Goal: Information Seeking & Learning: Learn about a topic

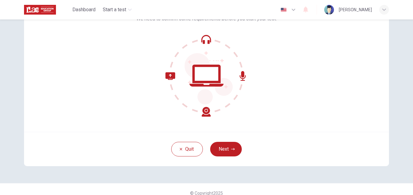
scroll to position [58, 0]
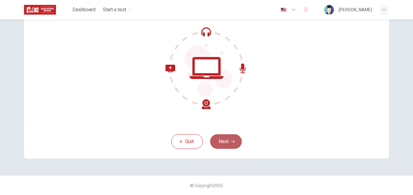
click at [222, 141] on button "Next" at bounding box center [226, 141] width 32 height 15
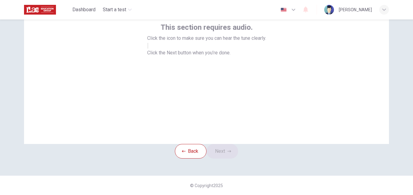
drag, startPoint x: 409, startPoint y: 105, endPoint x: 406, endPoint y: 88, distance: 16.8
click at [406, 88] on div "This section requires audio. Click the icon to make sure you can hear the tune …" at bounding box center [206, 107] width 413 height 176
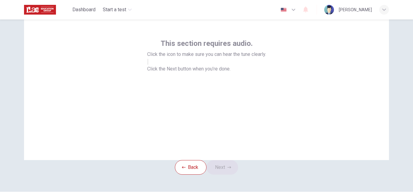
scroll to position [20, 0]
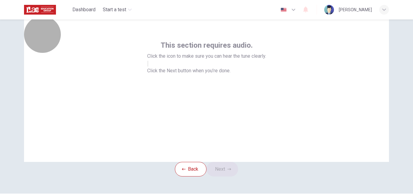
click at [148, 67] on button "button" at bounding box center [147, 64] width 1 height 6
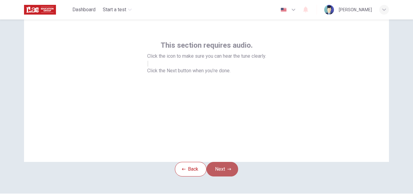
click at [226, 177] on button "Next" at bounding box center [222, 169] width 32 height 15
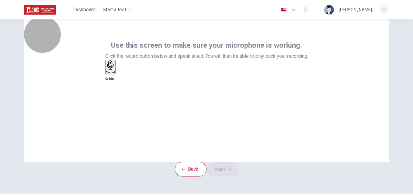
click at [115, 70] on icon "button" at bounding box center [110, 64] width 9 height 9
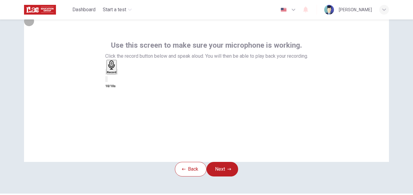
click at [117, 73] on icon "button" at bounding box center [117, 73] width 0 height 0
click at [224, 177] on button "Next" at bounding box center [222, 169] width 32 height 15
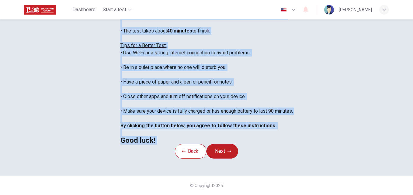
scroll to position [143, 0]
drag, startPoint x: 77, startPoint y: 33, endPoint x: 129, endPoint y: 108, distance: 90.0
click at [129, 108] on div "You are about to start a Placement Test . Before You Start the Test: • Once you…" at bounding box center [206, 60] width 172 height 168
copy div "You are about to start a Placement Test . Before You Start the Test: • Once you…"
click at [223, 148] on button "Next" at bounding box center [222, 151] width 32 height 15
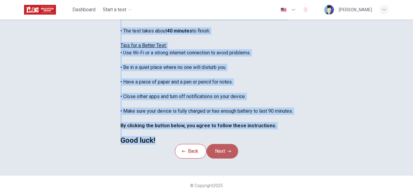
scroll to position [58, 0]
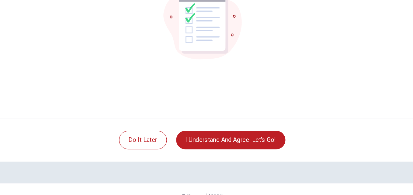
click at [341, 115] on div "You are ready to take the test. Good luck!" at bounding box center [206, 51] width 365 height 146
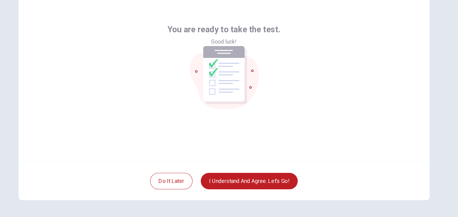
scroll to position [9, 0]
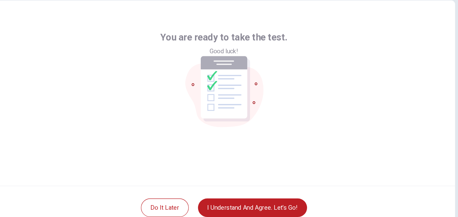
drag, startPoint x: 361, startPoint y: 24, endPoint x: 279, endPoint y: 82, distance: 101.0
click at [279, 82] on div "You are ready to take the test. Good luck!" at bounding box center [229, 100] width 365 height 146
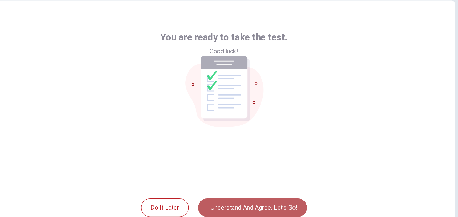
click at [249, 193] on button "I understand and agree. Let’s go!" at bounding box center [252, 190] width 86 height 15
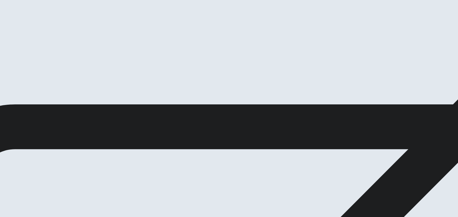
click at [150, 141] on span "You will answer 30 questions in total: • 15 grammar questions • 15 vocabulary q…" at bounding box center [75, 143] width 150 height 115
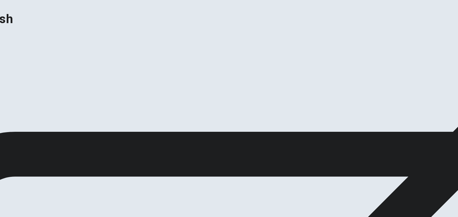
click at [17, 24] on button "Continue" at bounding box center [8, 35] width 17 height 23
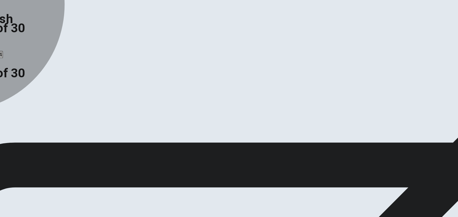
click at [19, 114] on span "have lived" at bounding box center [10, 116] width 18 height 5
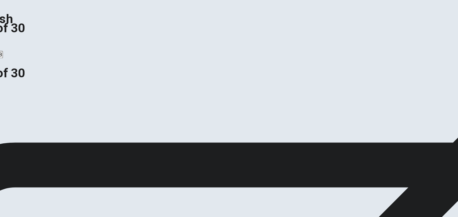
click at [34, 36] on button "Next" at bounding box center [29, 43] width 9 height 15
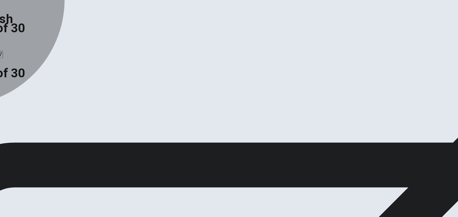
click at [31, 118] on span "have" at bounding box center [26, 116] width 9 height 5
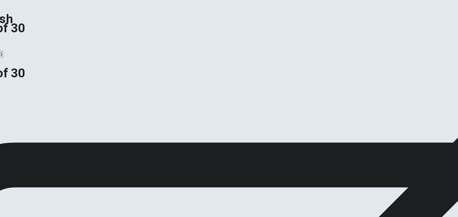
click at [34, 36] on button "Next" at bounding box center [29, 43] width 9 height 15
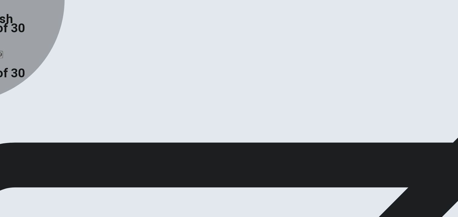
click at [34, 118] on span "could" at bounding box center [29, 116] width 10 height 5
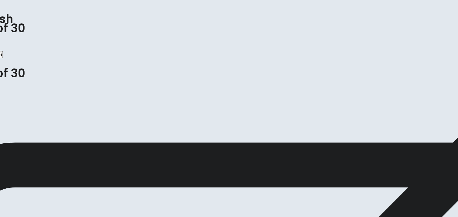
click at [33, 41] on icon "button" at bounding box center [29, 45] width 8 height 8
click at [9, 114] on span "goes" at bounding box center [5, 116] width 9 height 5
click at [34, 36] on button "Next" at bounding box center [29, 43] width 9 height 15
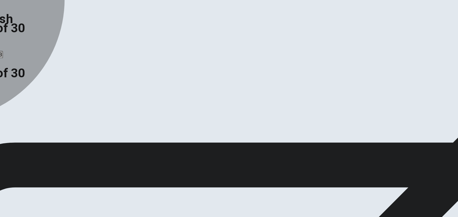
click at [35, 114] on div "D" at bounding box center [32, 111] width 6 height 5
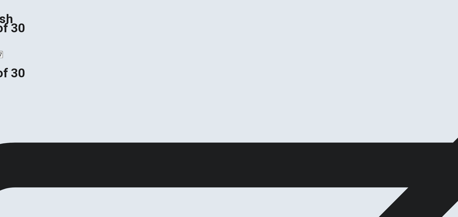
click at [34, 36] on button "Next" at bounding box center [29, 43] width 9 height 15
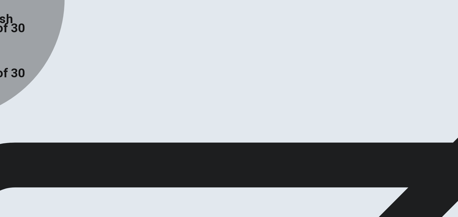
click at [9, 109] on div "A" at bounding box center [5, 111] width 9 height 5
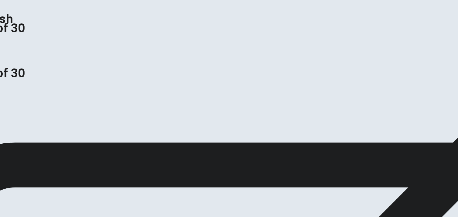
click at [24, 36] on button "Next" at bounding box center [19, 43] width 9 height 15
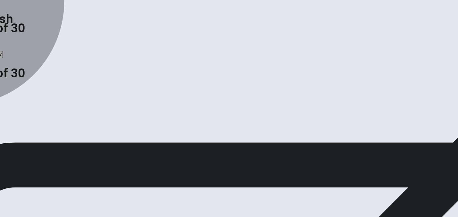
click at [35, 118] on span "open" at bounding box center [30, 116] width 9 height 5
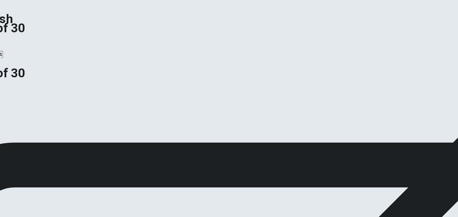
click at [34, 36] on button "Next" at bounding box center [29, 43] width 9 height 15
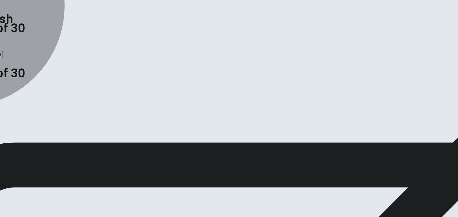
click at [44, 118] on span "Hate" at bounding box center [40, 116] width 9 height 5
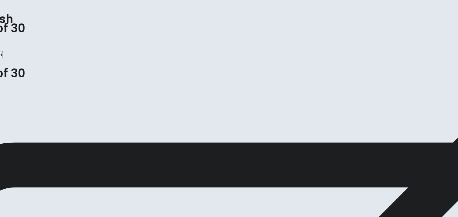
click at [34, 36] on button "Next" at bounding box center [29, 43] width 9 height 15
click at [26, 118] on span "eat" at bounding box center [23, 116] width 6 height 5
click at [34, 36] on button "Next" at bounding box center [29, 43] width 9 height 15
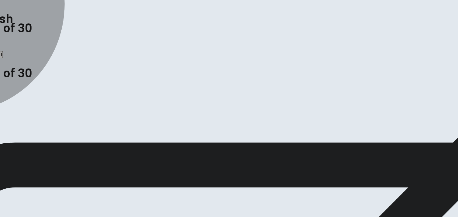
click at [29, 118] on span "Has" at bounding box center [25, 116] width 7 height 5
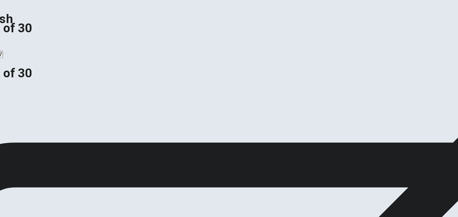
click at [34, 36] on button "Next" at bounding box center [29, 43] width 9 height 15
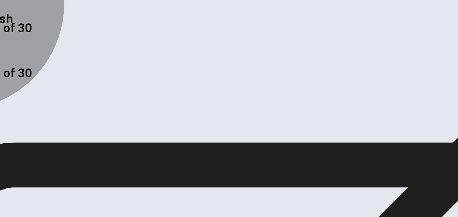
click at [30, 118] on span "rains" at bounding box center [25, 116] width 9 height 5
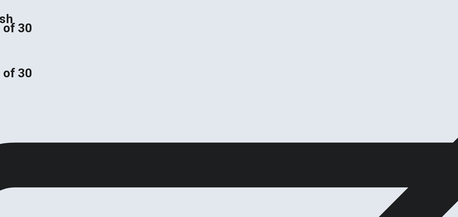
click at [24, 36] on button "Next" at bounding box center [19, 43] width 9 height 15
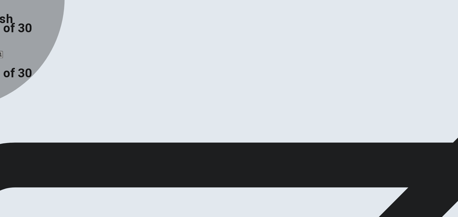
click at [15, 118] on span "on" at bounding box center [13, 116] width 5 height 5
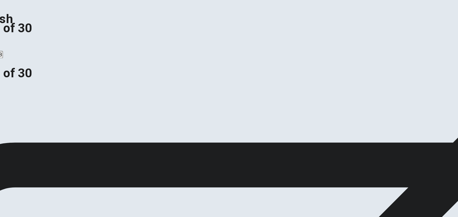
click at [34, 36] on button "Next" at bounding box center [29, 43] width 9 height 15
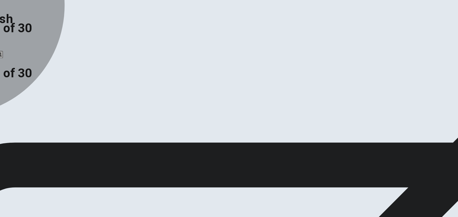
click at [33, 118] on span "had" at bounding box center [29, 116] width 7 height 5
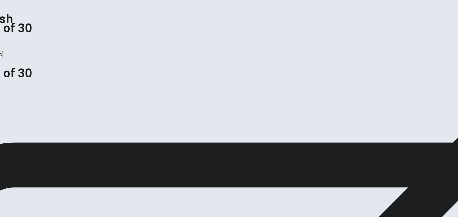
click at [34, 36] on button "Next" at bounding box center [29, 43] width 9 height 15
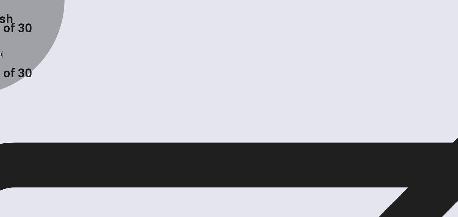
click at [42, 118] on span "was sent" at bounding box center [34, 116] width 16 height 5
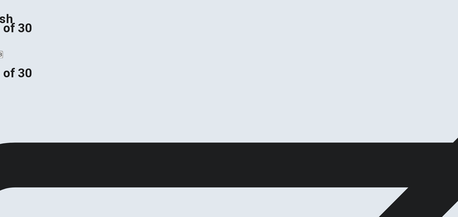
click at [34, 36] on button "Next" at bounding box center [29, 43] width 9 height 15
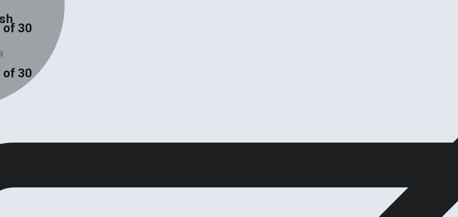
click at [40, 118] on span "return" at bounding box center [34, 116] width 11 height 5
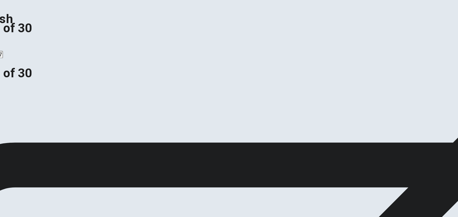
click at [34, 36] on button "Next" at bounding box center [29, 43] width 9 height 15
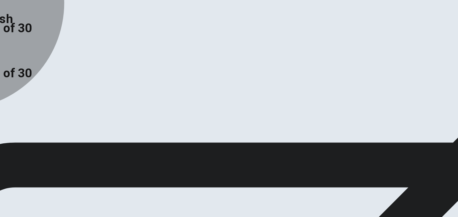
click at [36, 118] on span "leave" at bounding box center [31, 116] width 10 height 5
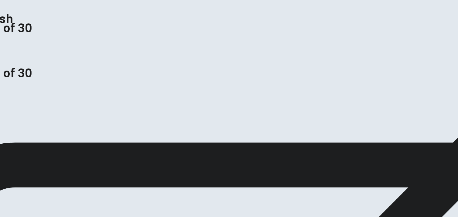
click at [24, 36] on button "Next" at bounding box center [19, 43] width 9 height 15
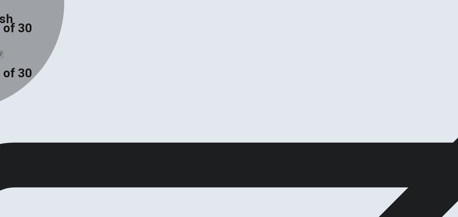
click at [47, 118] on span "tired" at bounding box center [43, 116] width 8 height 5
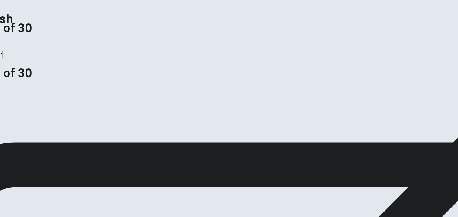
click at [34, 36] on button "Next" at bounding box center [29, 43] width 9 height 15
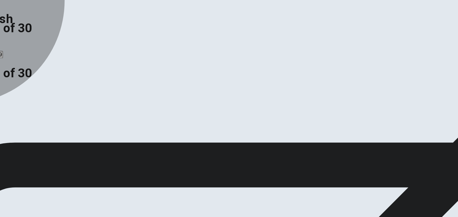
click at [28, 118] on span "sofa" at bounding box center [24, 116] width 8 height 5
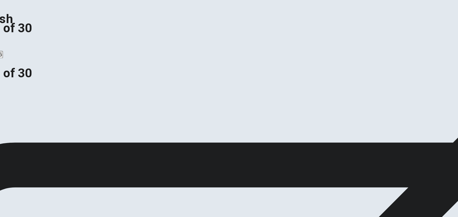
click at [34, 36] on button "Next" at bounding box center [29, 43] width 9 height 15
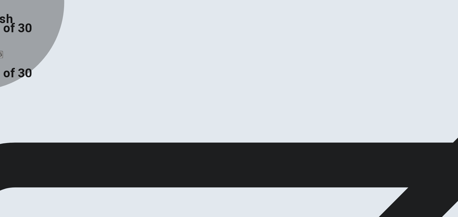
click at [18, 114] on span "generous" at bounding box center [9, 116] width 17 height 5
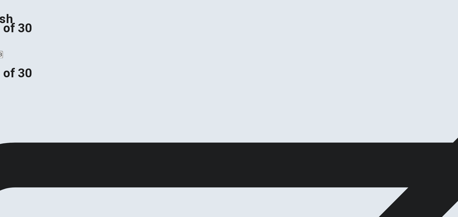
click at [34, 36] on button "Next" at bounding box center [29, 43] width 9 height 15
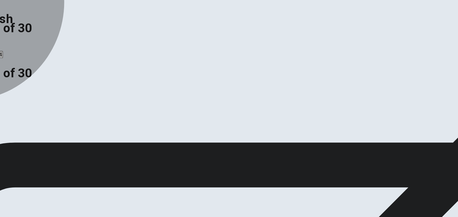
click at [44, 118] on span "visited" at bounding box center [39, 116] width 12 height 5
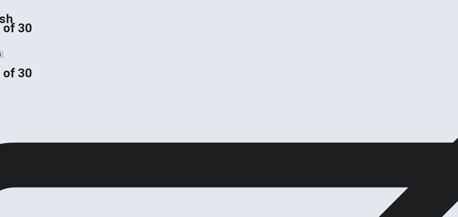
click at [34, 36] on button "Next" at bounding box center [29, 43] width 9 height 15
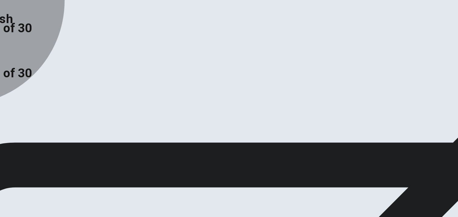
click at [11, 114] on span "which" at bounding box center [6, 116] width 10 height 5
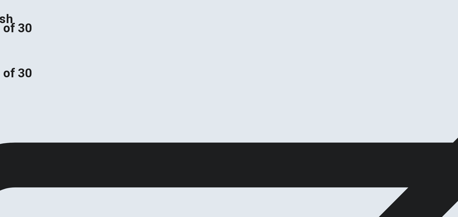
click at [24, 36] on button "Next" at bounding box center [19, 43] width 9 height 15
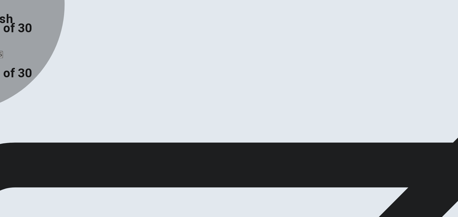
click at [30, 118] on span "rains" at bounding box center [25, 116] width 9 height 5
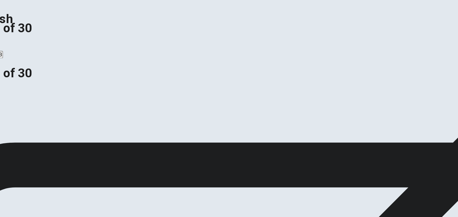
click at [34, 36] on button "Next" at bounding box center [29, 43] width 9 height 15
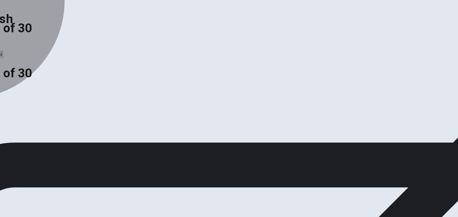
click at [17, 114] on span "when will" at bounding box center [9, 116] width 16 height 5
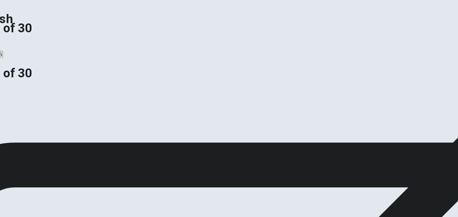
click at [34, 36] on button "Next" at bounding box center [29, 43] width 9 height 15
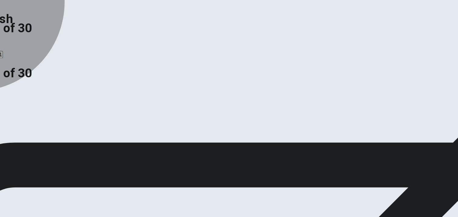
click at [51, 118] on span "would have" at bounding box center [40, 116] width 20 height 5
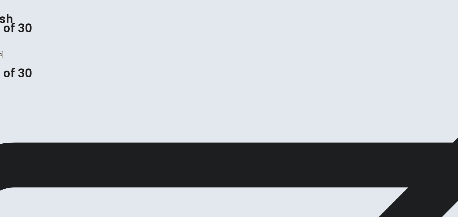
click at [34, 36] on button "Next" at bounding box center [29, 43] width 9 height 15
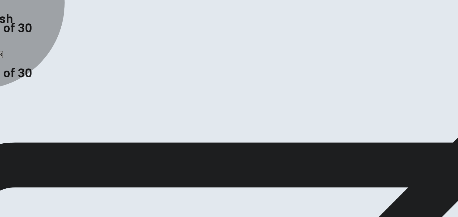
click at [53, 118] on span "lower in quality" at bounding box center [39, 116] width 27 height 5
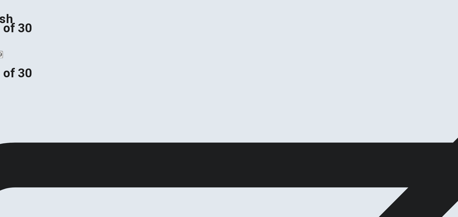
click at [34, 36] on button "Next" at bounding box center [29, 43] width 9 height 15
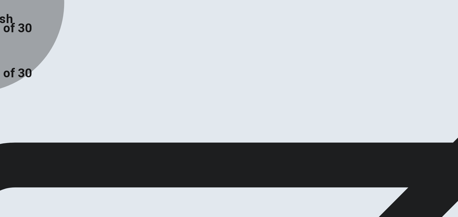
click at [50, 118] on span "convince" at bounding box center [41, 116] width 16 height 5
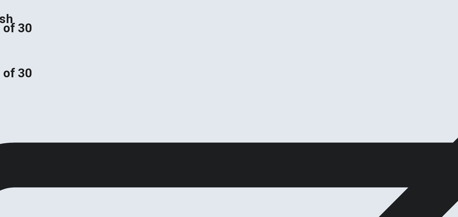
click at [24, 36] on button "Next" at bounding box center [19, 43] width 9 height 15
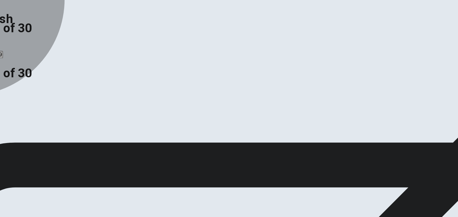
click at [15, 114] on span "meeting" at bounding box center [8, 116] width 14 height 5
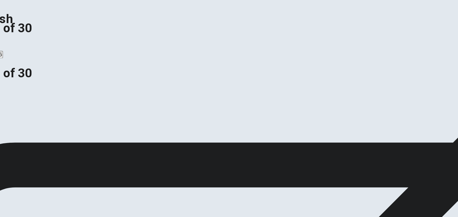
click at [34, 36] on button "Next" at bounding box center [29, 43] width 9 height 15
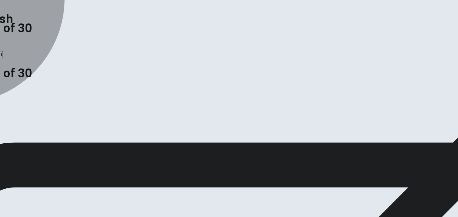
click at [39, 118] on span "hide it" at bounding box center [34, 116] width 11 height 5
click at [57, 118] on span "change it" at bounding box center [49, 116] width 16 height 5
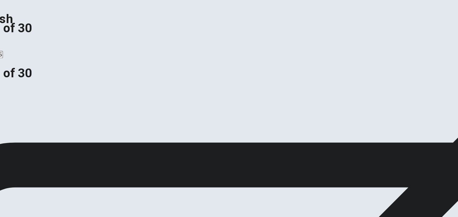
click at [34, 36] on button "Next" at bounding box center [29, 43] width 9 height 15
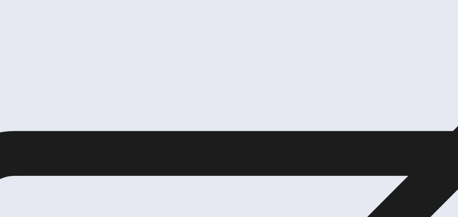
drag, startPoint x: 65, startPoint y: 54, endPoint x: 121, endPoint y: 140, distance: 102.2
click at [121, 140] on div "Listening Instructions There are 3 audio clips in this section. Each clip has 5…" at bounding box center [229, 140] width 458 height 95
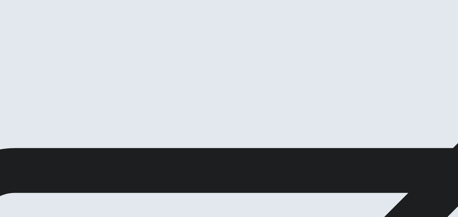
click at [17, 31] on button "Continue" at bounding box center [8, 42] width 17 height 23
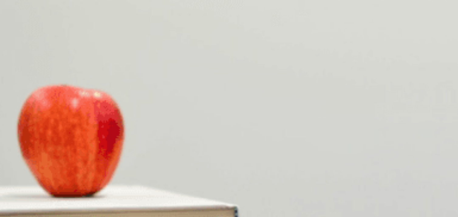
scroll to position [545, 0]
click at [351, 195] on div "Question 5 When does their flight leave? A 7 a.m. B 6 a.m. C 8 a.m. D 9a.m." at bounding box center [229, 215] width 458 height 26
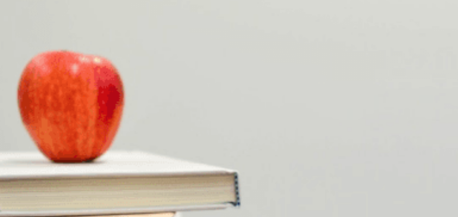
scroll to position [4, 0]
click at [46, 121] on span "At 8 AM" at bounding box center [38, 118] width 14 height 5
type input "33"
click at [70, 147] on button "D By shuttle" at bounding box center [60, 142] width 19 height 10
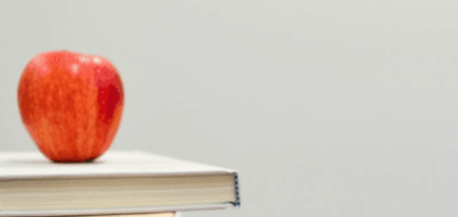
type input "35"
click at [24, 195] on span "6 a.m." at bounding box center [18, 207] width 11 height 5
type input "52"
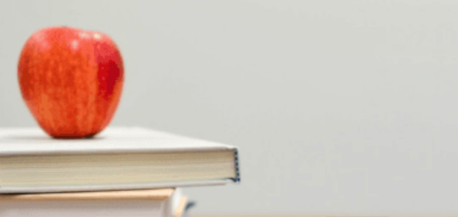
scroll to position [405, 0]
click at [80, 139] on span "In the morning" at bounding box center [67, 141] width 26 height 5
type input "56"
click at [62, 108] on button "C Relaxed" at bounding box center [54, 113] width 16 height 10
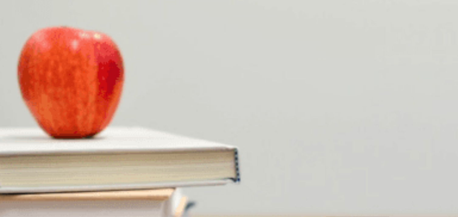
scroll to position [83, 0]
type input "64"
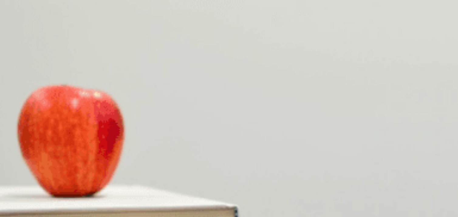
scroll to position [58, 0]
click at [17, 31] on button "Continue" at bounding box center [8, 42] width 17 height 23
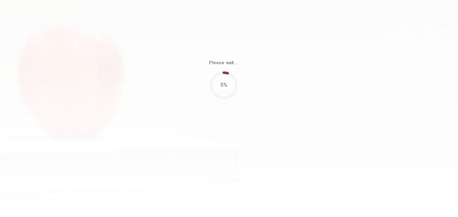
type input "85"
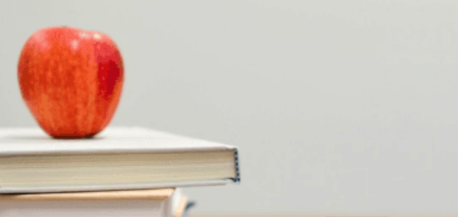
click at [244, 151] on div "Question 7 Where do they decide to meet? A At the library B At the woman’s hous…" at bounding box center [229, 139] width 458 height 26
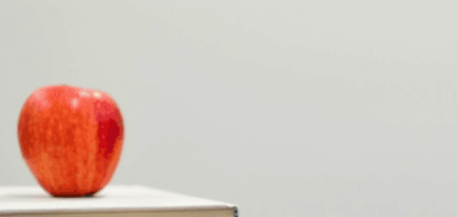
scroll to position [310, 0]
click at [39, 171] on span "10 a.m." at bounding box center [32, 173] width 13 height 5
type input "39"
click at [53, 125] on span "The woman" at bounding box center [42, 122] width 21 height 5
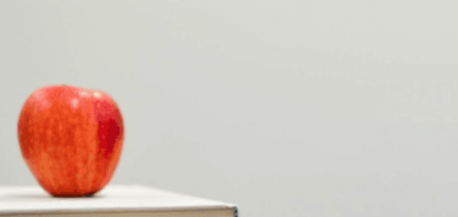
type input "43"
click at [23, 146] on span "At the library" at bounding box center [12, 148] width 23 height 5
type input "46"
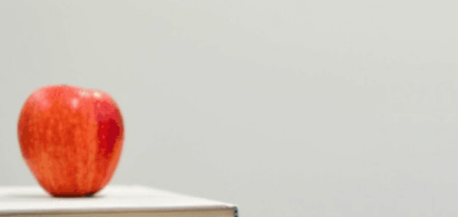
click at [89, 164] on span "For an upcoming exam" at bounding box center [68, 166] width 41 height 5
type input "55"
click at [67, 139] on span "All day" at bounding box center [60, 141] width 12 height 5
click at [17, 31] on button "Continue" at bounding box center [8, 42] width 17 height 23
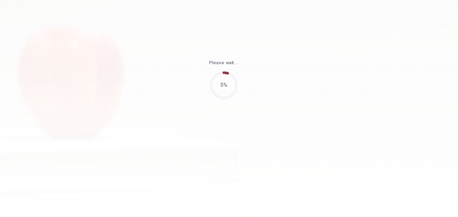
type input "64"
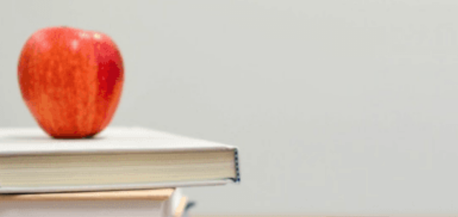
click at [257, 151] on div "Question 12 What does the woman decide to try? A Taking a gradual approach B Ch…" at bounding box center [229, 139] width 458 height 26
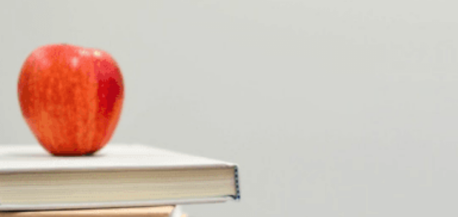
scroll to position [283, 0]
click at [70, 171] on span "Three times a week" at bounding box center [51, 173] width 35 height 5
type input "39"
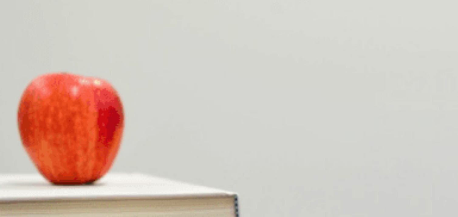
scroll to position [0, 0]
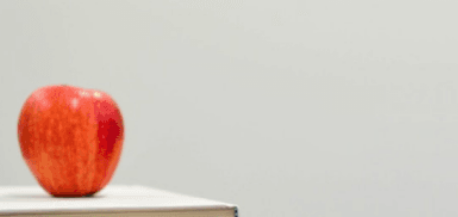
click at [106, 125] on span "Set small, achievable goals" at bounding box center [81, 122] width 49 height 5
type input "50"
click at [48, 146] on span "Taking a gradual approach" at bounding box center [25, 148] width 48 height 5
type input "54"
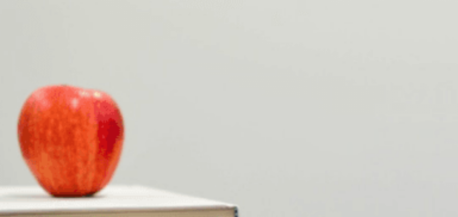
scroll to position [472, 0]
click at [137, 195] on span "She pushes herself too hard" at bounding box center [111, 199] width 51 height 5
type input "60"
click at [107, 159] on button "C Workout more regularly" at bounding box center [85, 164] width 43 height 10
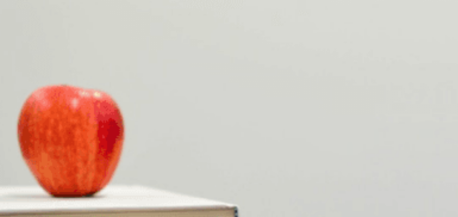
click at [17, 31] on button "Continue" at bounding box center [8, 42] width 17 height 23
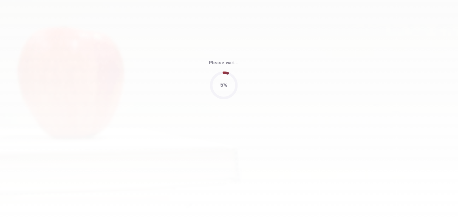
type input "67"
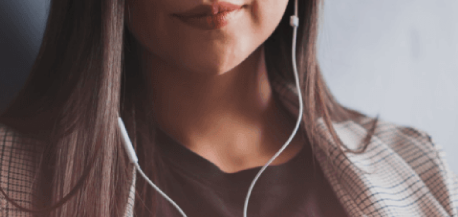
click at [219, 159] on div "The Speaking Section will begin soon. Use a headset if available (recommended f…" at bounding box center [229, 126] width 458 height 66
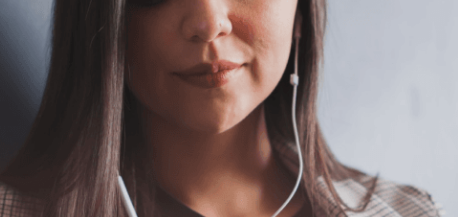
click at [17, 31] on button "Continue" at bounding box center [8, 42] width 17 height 23
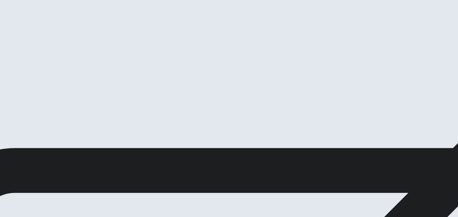
click at [17, 31] on button "Continue" at bounding box center [8, 42] width 17 height 23
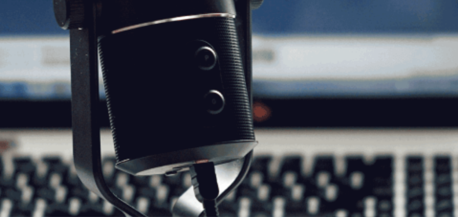
click at [170, 178] on span "The Speaking Test will start now. There are 3 questions in this section. • 1 qu…" at bounding box center [111, 144] width 223 height 86
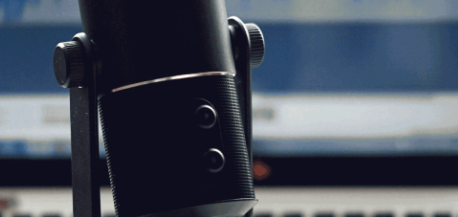
click at [17, 31] on button "Continue" at bounding box center [8, 42] width 17 height 23
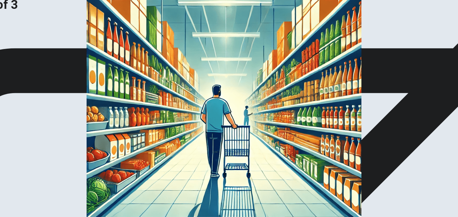
click at [130, 148] on img at bounding box center [229, 108] width 458 height 217
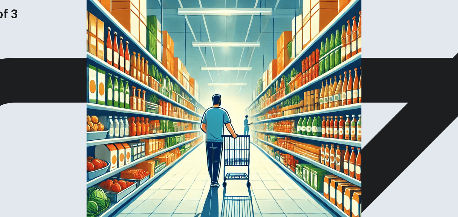
click at [255, 108] on img at bounding box center [229, 108] width 458 height 217
click at [353, 119] on img at bounding box center [229, 108] width 458 height 217
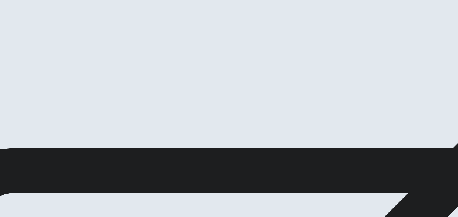
click at [17, 31] on button "Continue" at bounding box center [8, 42] width 17 height 23
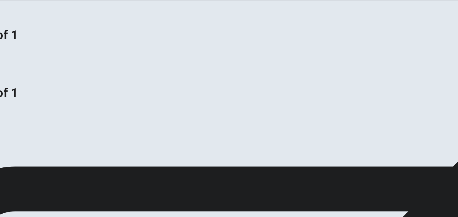
click at [129, 123] on span "Write about your opinion on a topic. Important things to remember: Try to write…" at bounding box center [64, 180] width 129 height 115
click at [129, 109] on span "Write about your opinion on a topic. Important things to remember: Try to write…" at bounding box center [64, 166] width 129 height 115
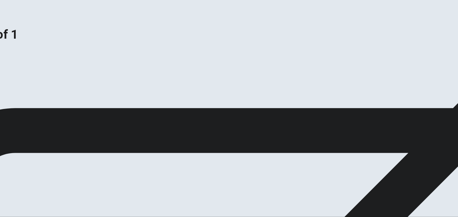
scroll to position [0, 0]
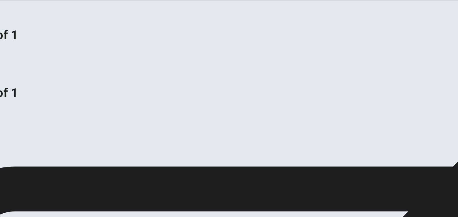
type textarea "My favorite memories from my childhood is a moment i was my brothers. My brothe…"
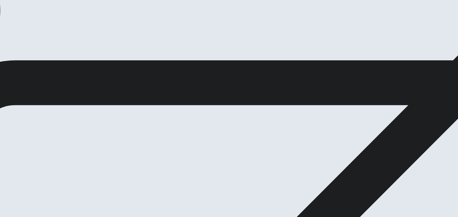
click at [25, 54] on button "Continue" at bounding box center [12, 50] width 25 height 8
